Goal: Task Accomplishment & Management: Manage account settings

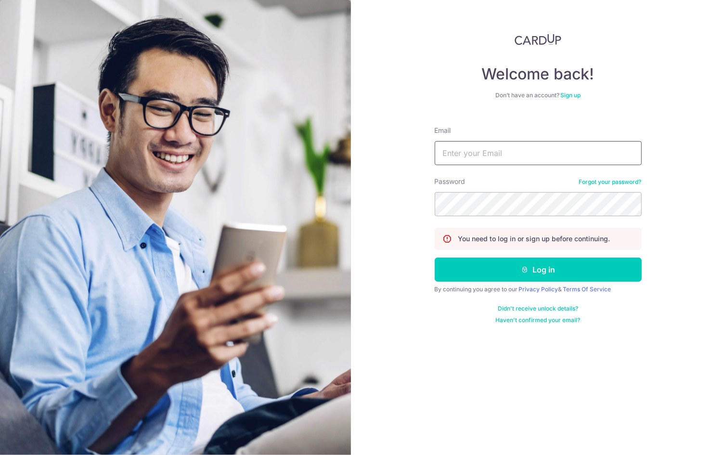
click at [549, 159] on input "Email" at bounding box center [537, 153] width 207 height 24
type input "[PERSON_NAME][EMAIL_ADDRESS][DOMAIN_NAME]"
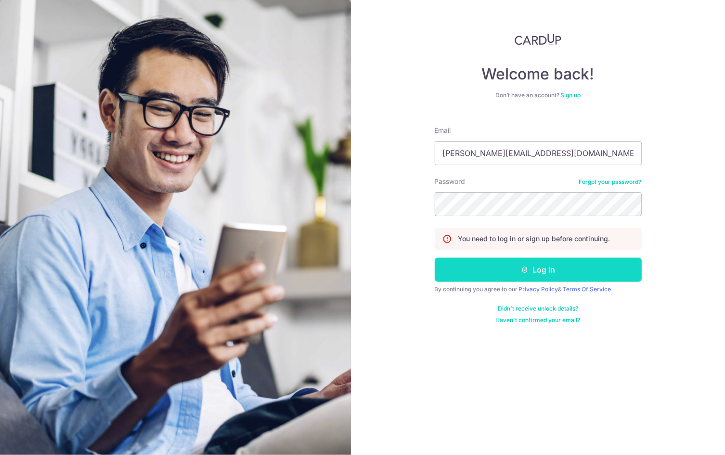
click at [609, 268] on button "Log in" at bounding box center [537, 269] width 207 height 24
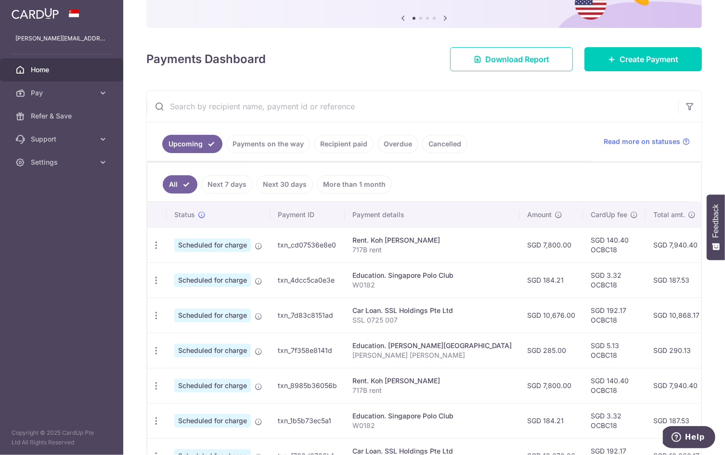
scroll to position [96, 0]
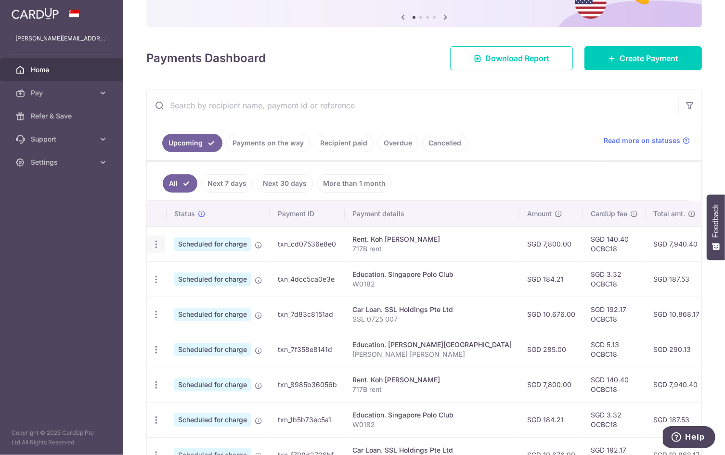
click at [157, 242] on icon "button" at bounding box center [156, 244] width 10 height 10
click at [205, 267] on span "Update payment" at bounding box center [207, 271] width 65 height 12
radio input "true"
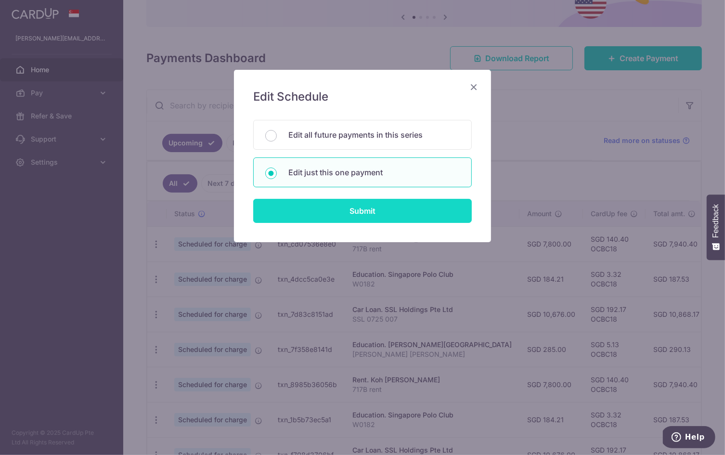
click at [401, 213] on input "Submit" at bounding box center [362, 211] width 218 height 24
radio input "true"
type input "7,800.00"
type input "[DATE]"
type input "717B rent"
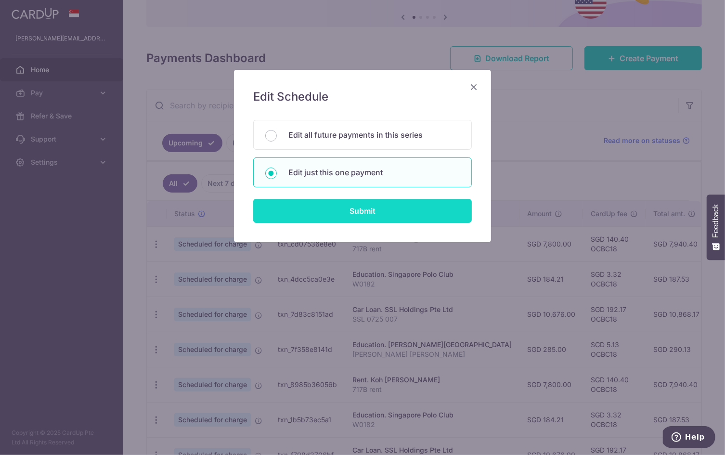
type input "OCBC18"
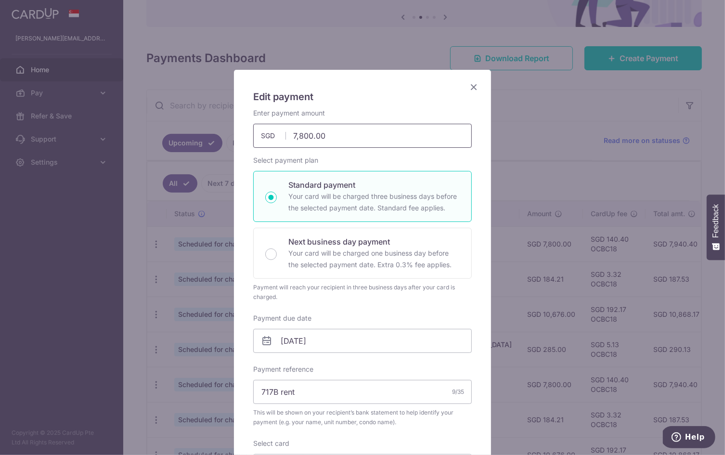
click at [302, 135] on input "7,800.00" at bounding box center [362, 136] width 218 height 24
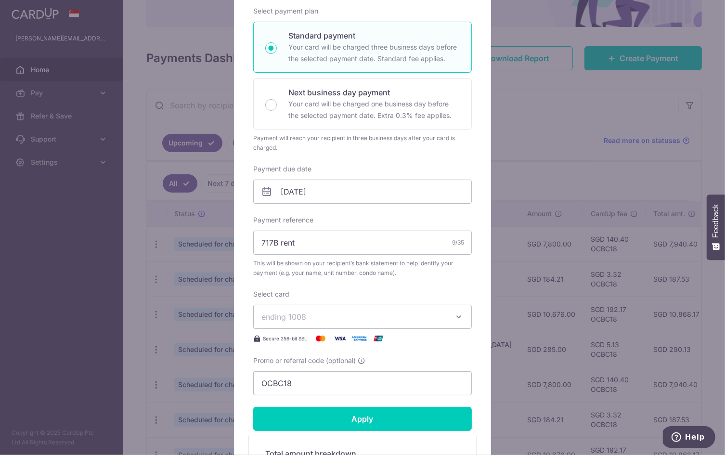
scroll to position [323, 0]
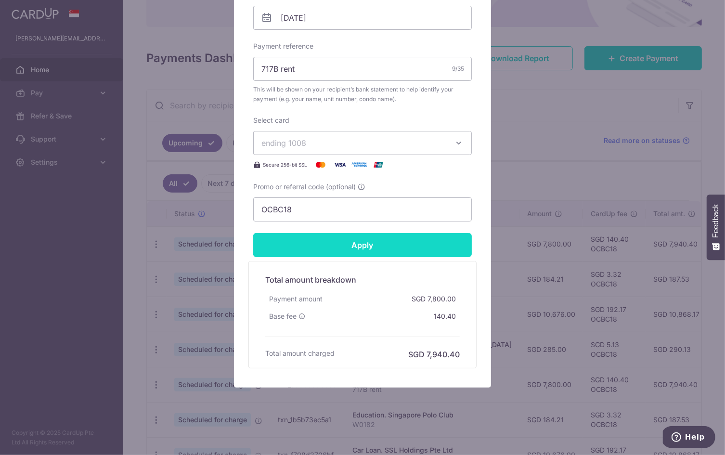
type input "7,750.00"
click at [385, 246] on input "Apply" at bounding box center [362, 245] width 218 height 24
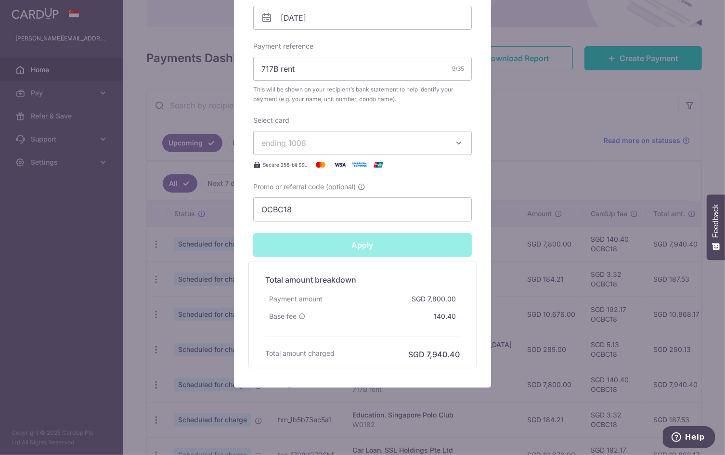
type input "Successfully Applied"
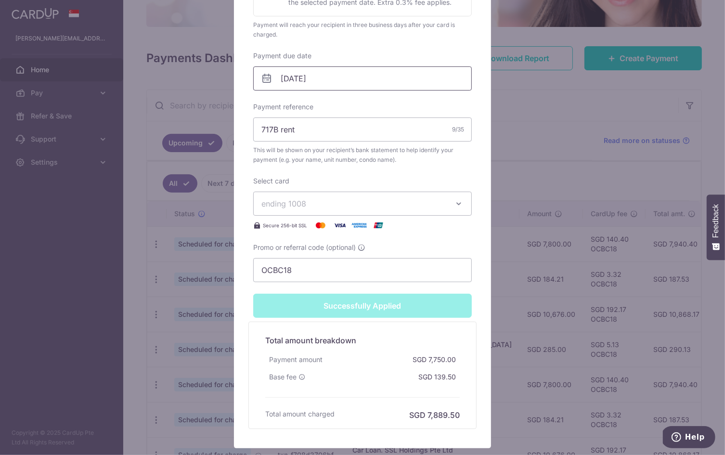
scroll to position [0, 0]
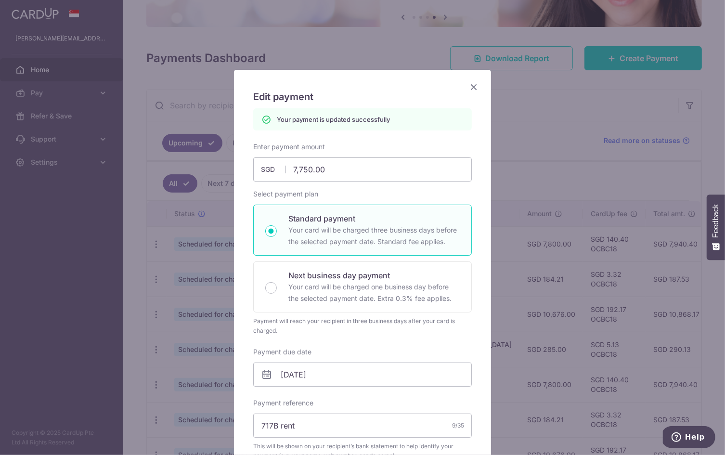
click at [473, 87] on icon "Close" at bounding box center [474, 87] width 12 height 12
